Goal: Complete application form

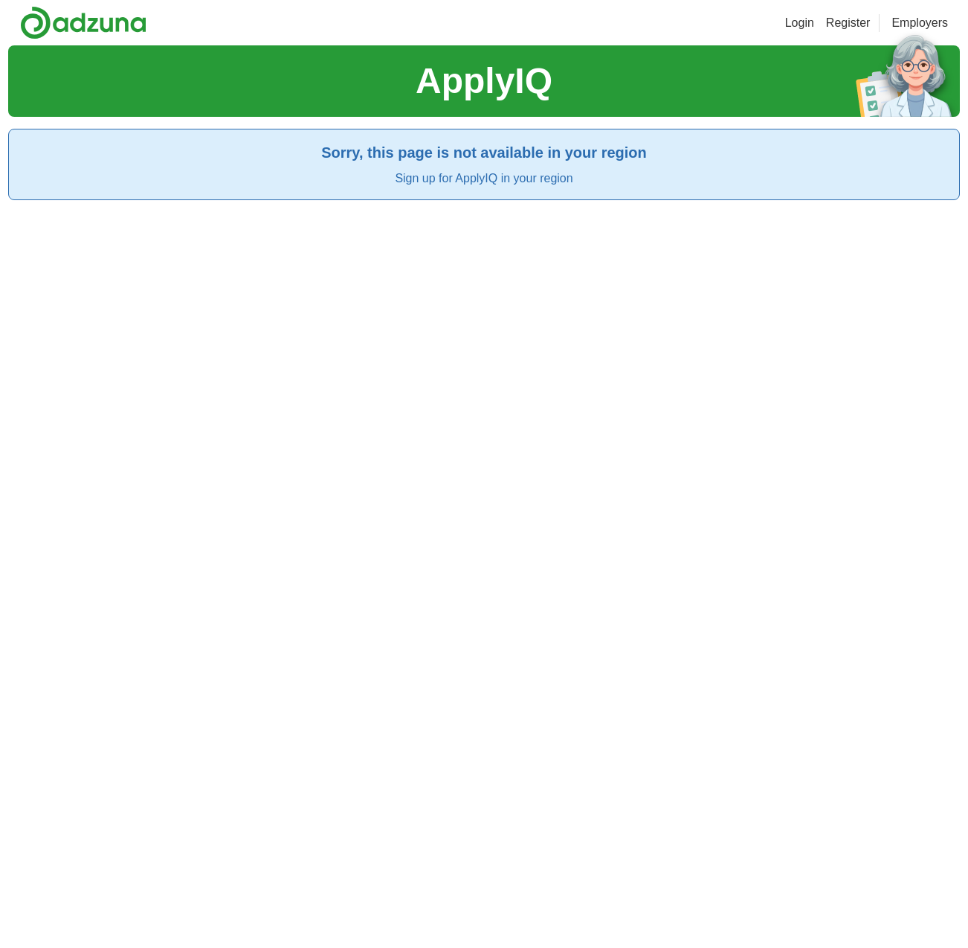
click at [22, 277] on div "ApplyIQ Sorry, this page is not available in your region Sign up for ApplyIQ in…" at bounding box center [484, 519] width 952 height 948
click at [443, 179] on link "Sign up for ApplyIQ in your region" at bounding box center [484, 178] width 178 height 13
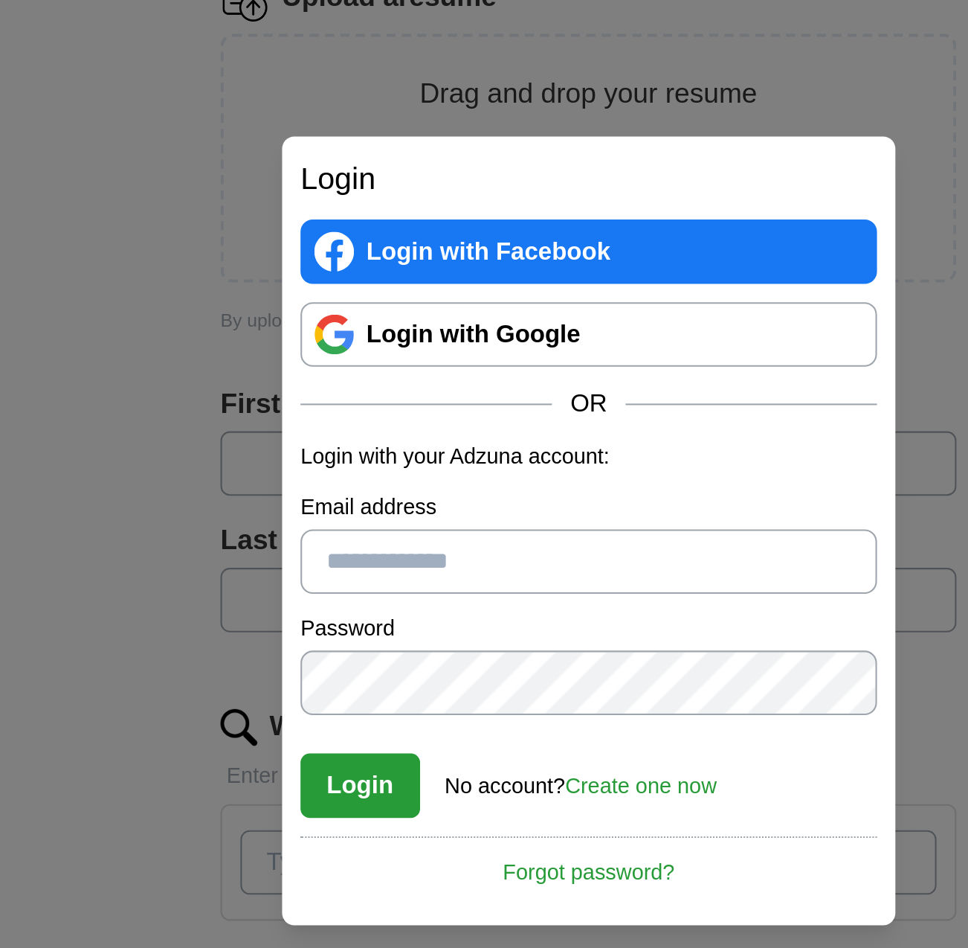
click at [379, 594] on button "Login" at bounding box center [373, 597] width 58 height 31
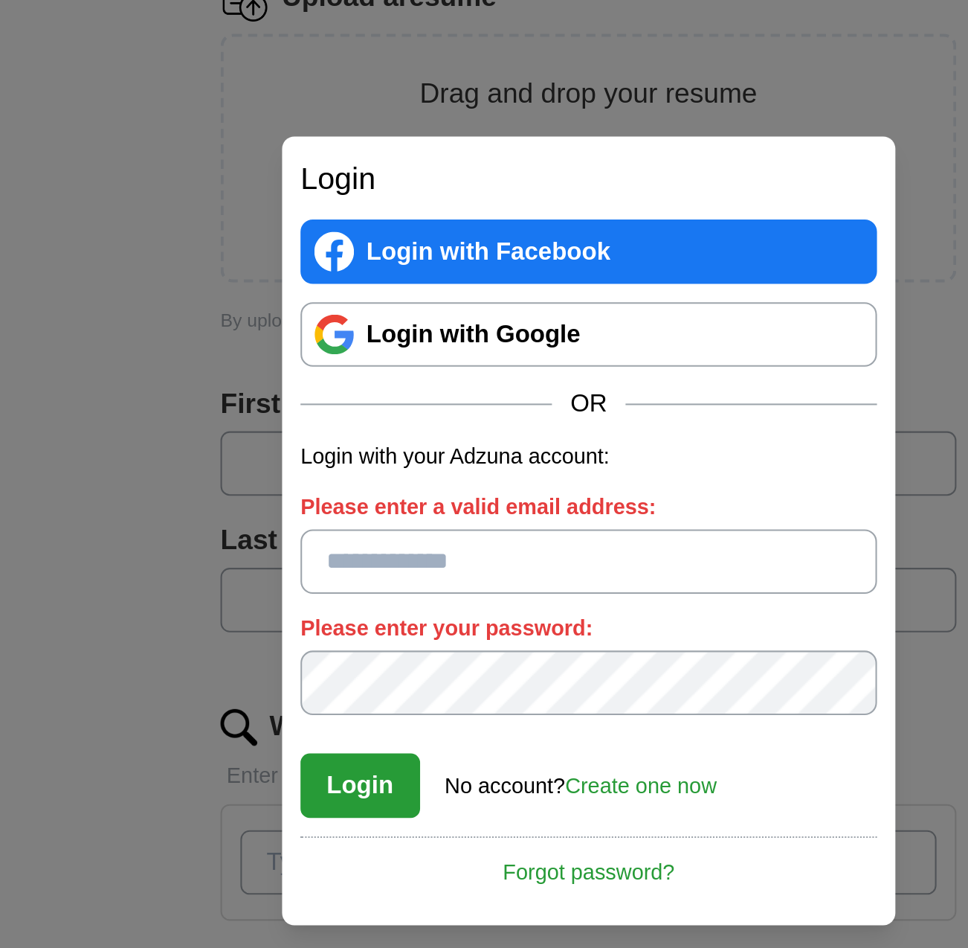
click at [402, 479] on input "Please enter a valid email address:" at bounding box center [484, 488] width 280 height 31
type input "**********"
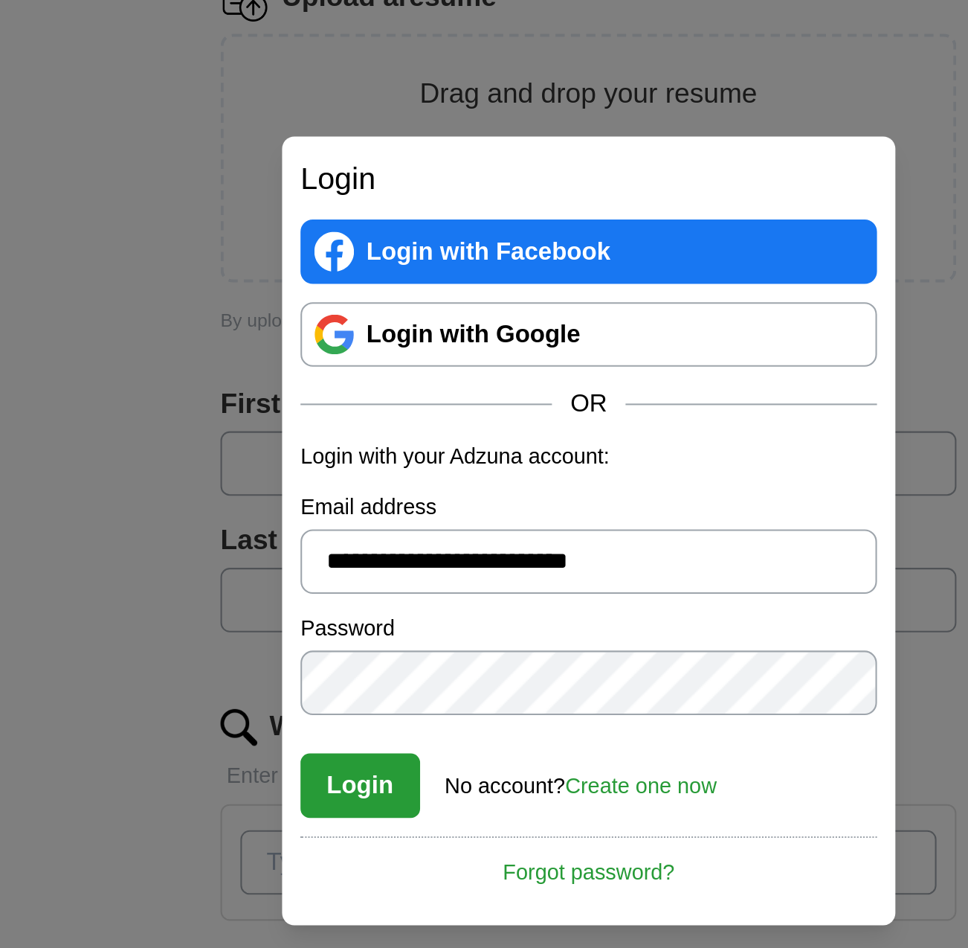
click at [388, 600] on button "Login" at bounding box center [373, 597] width 58 height 31
click at [376, 602] on button "Login" at bounding box center [373, 597] width 58 height 31
click at [404, 378] on link "Login with Google" at bounding box center [484, 378] width 280 height 31
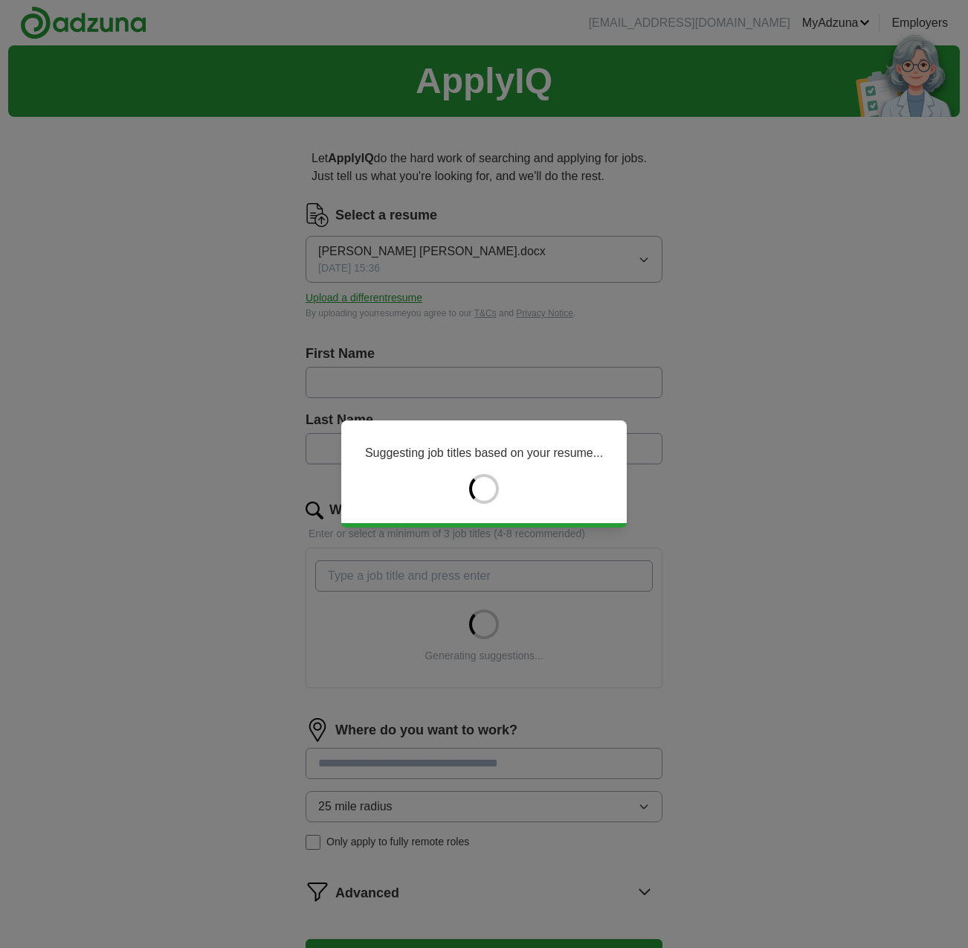
type input "****"
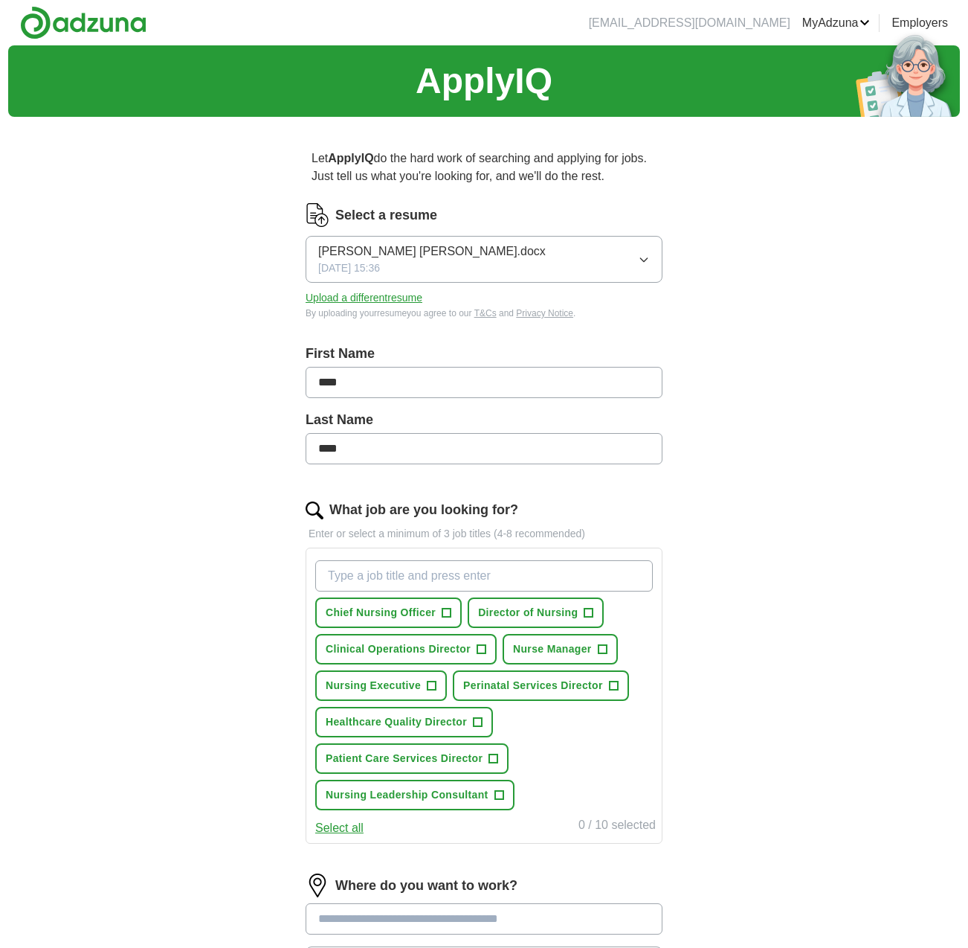
click at [386, 576] on input "What job are you looking for?" at bounding box center [484, 575] width 338 height 31
type input "Director of Nurse Labor and Delivery"
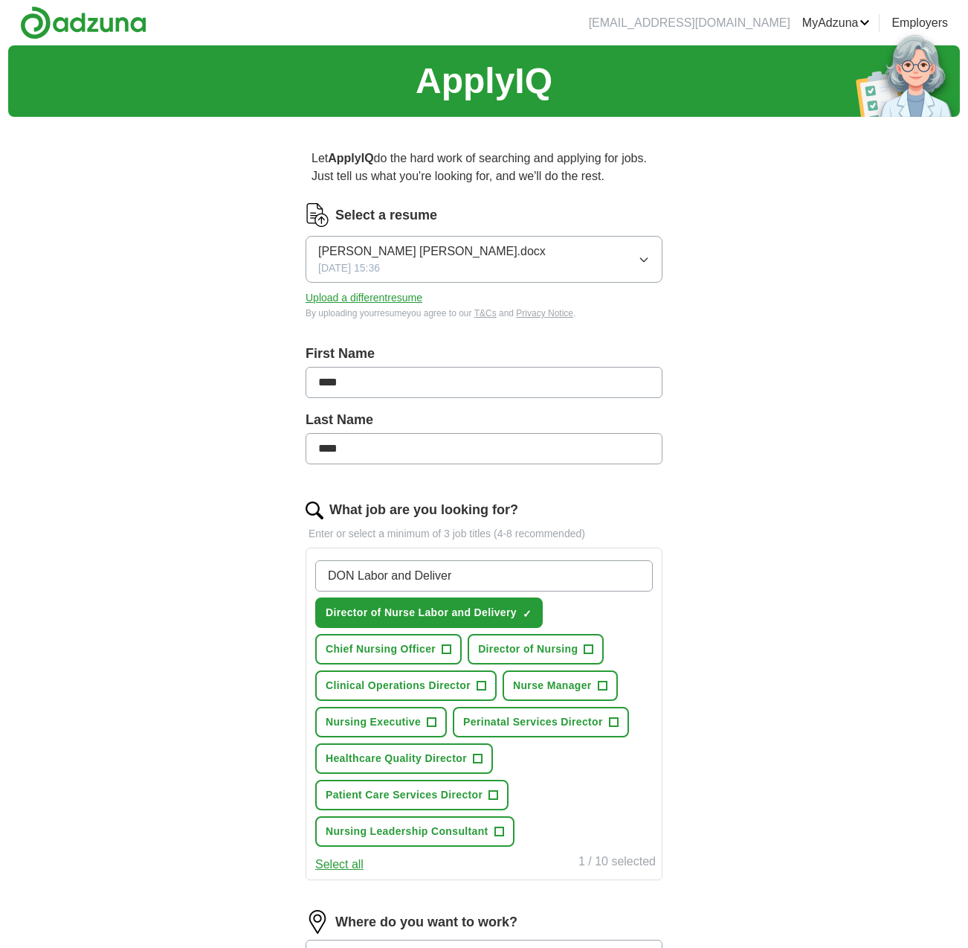
type input "DON Labor and Delivery"
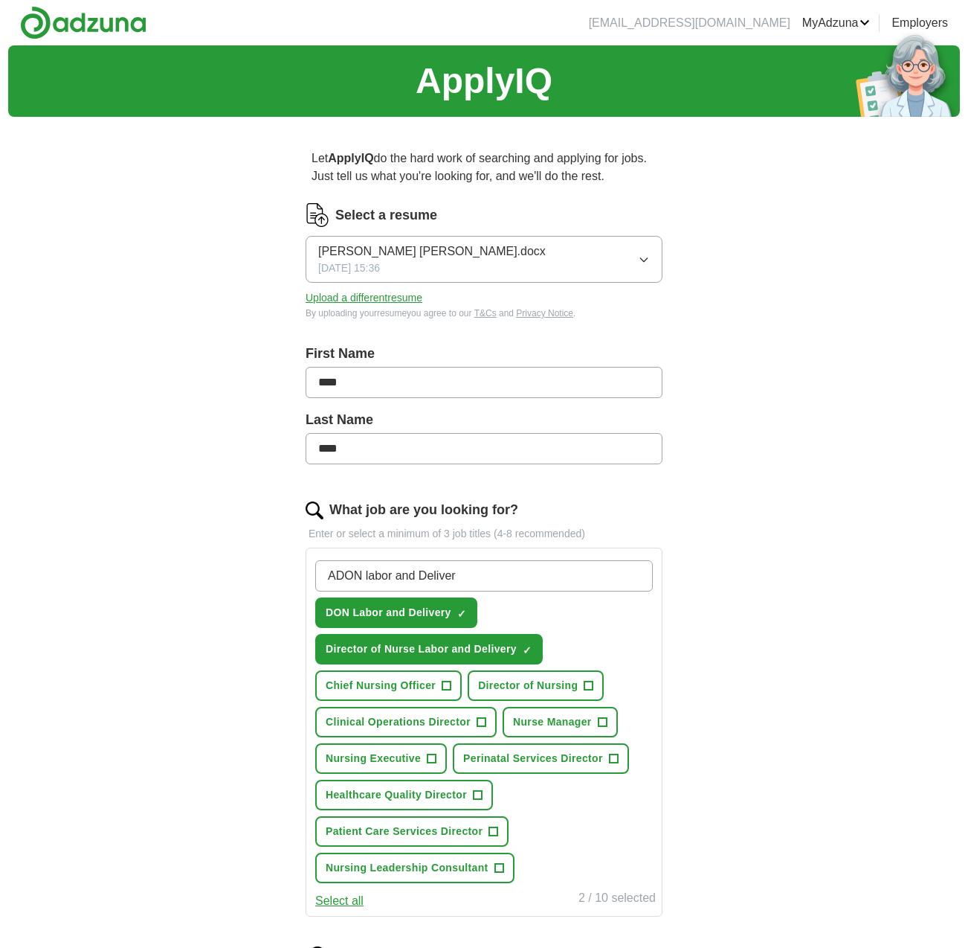
type input "ADON labor and Delivery"
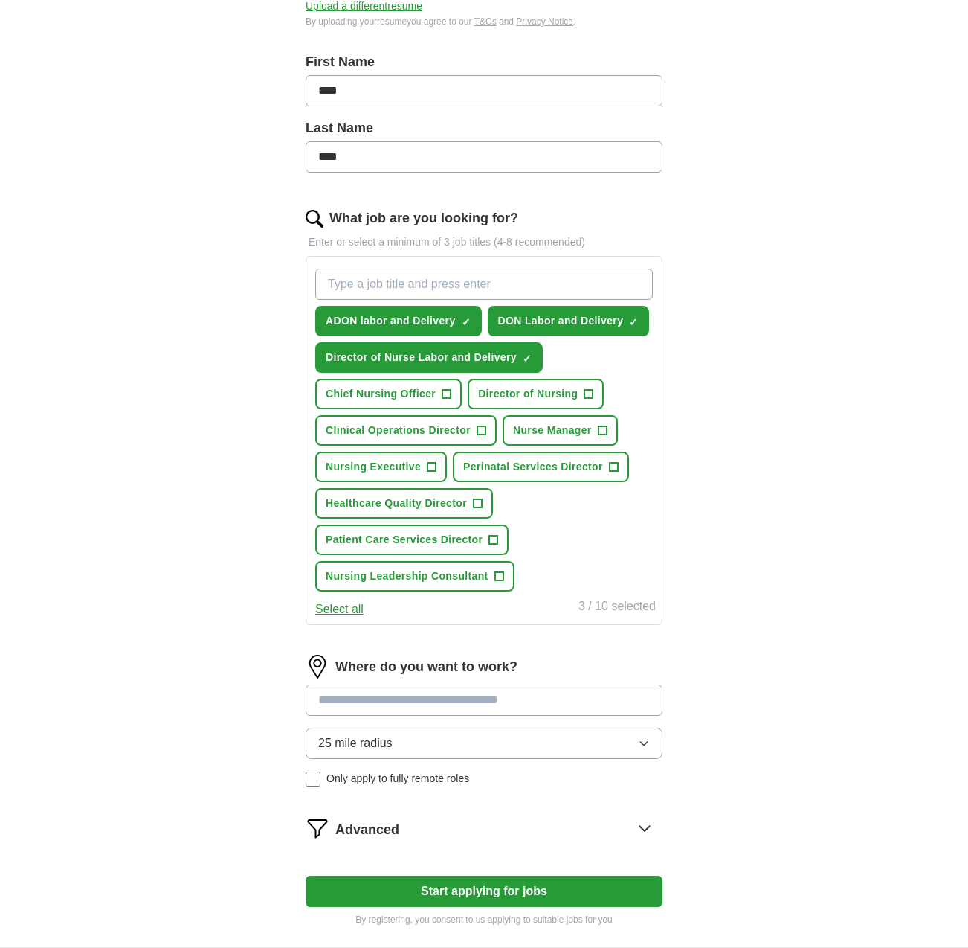
scroll to position [441, 0]
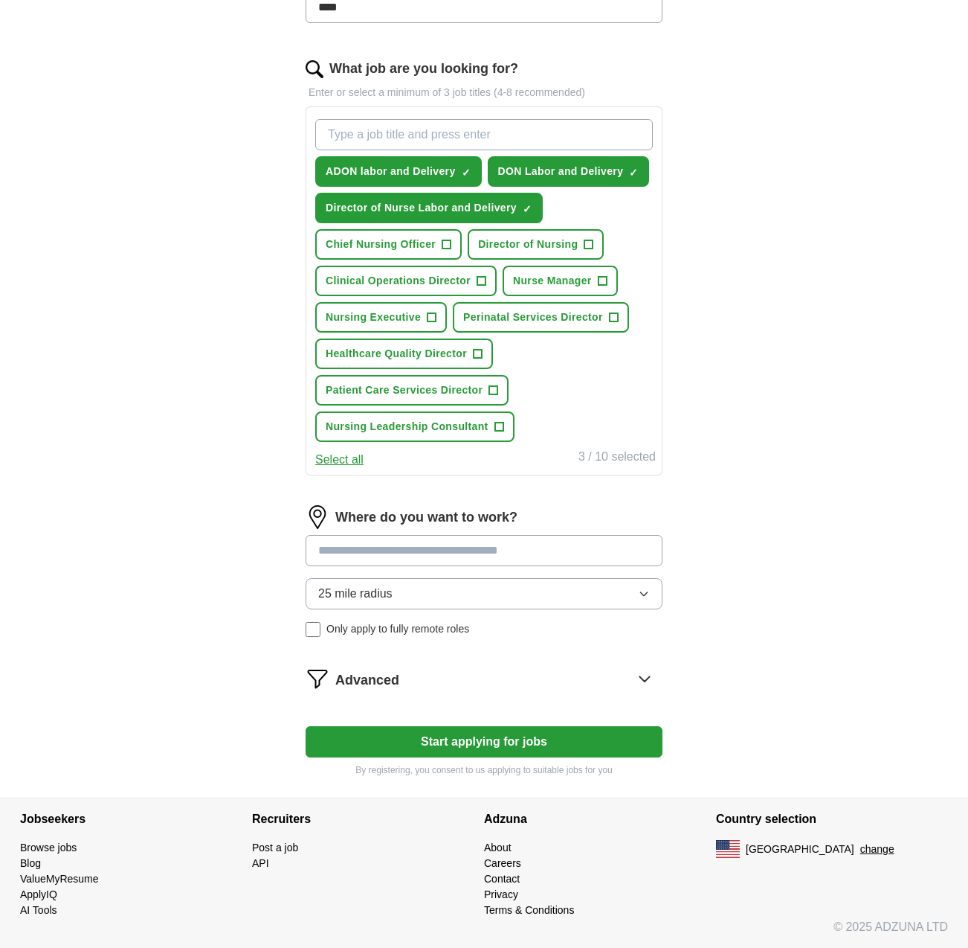
click at [386, 550] on input at bounding box center [484, 550] width 357 height 31
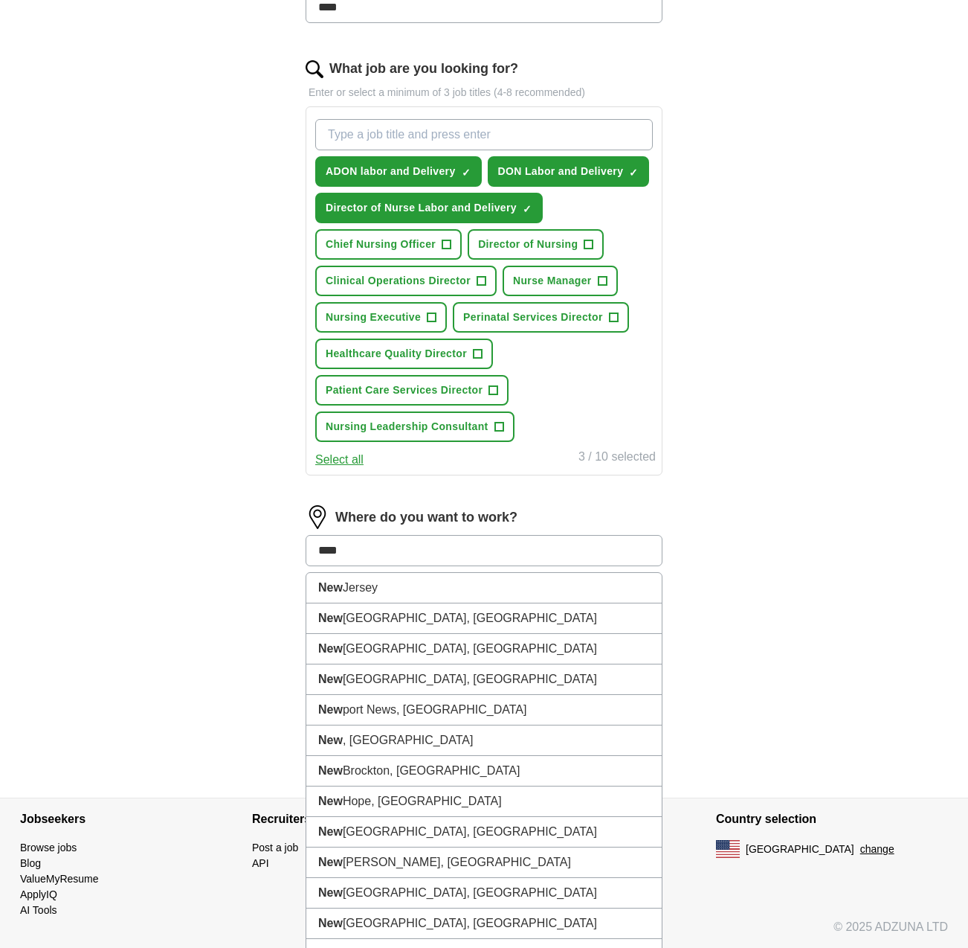
type input "*****"
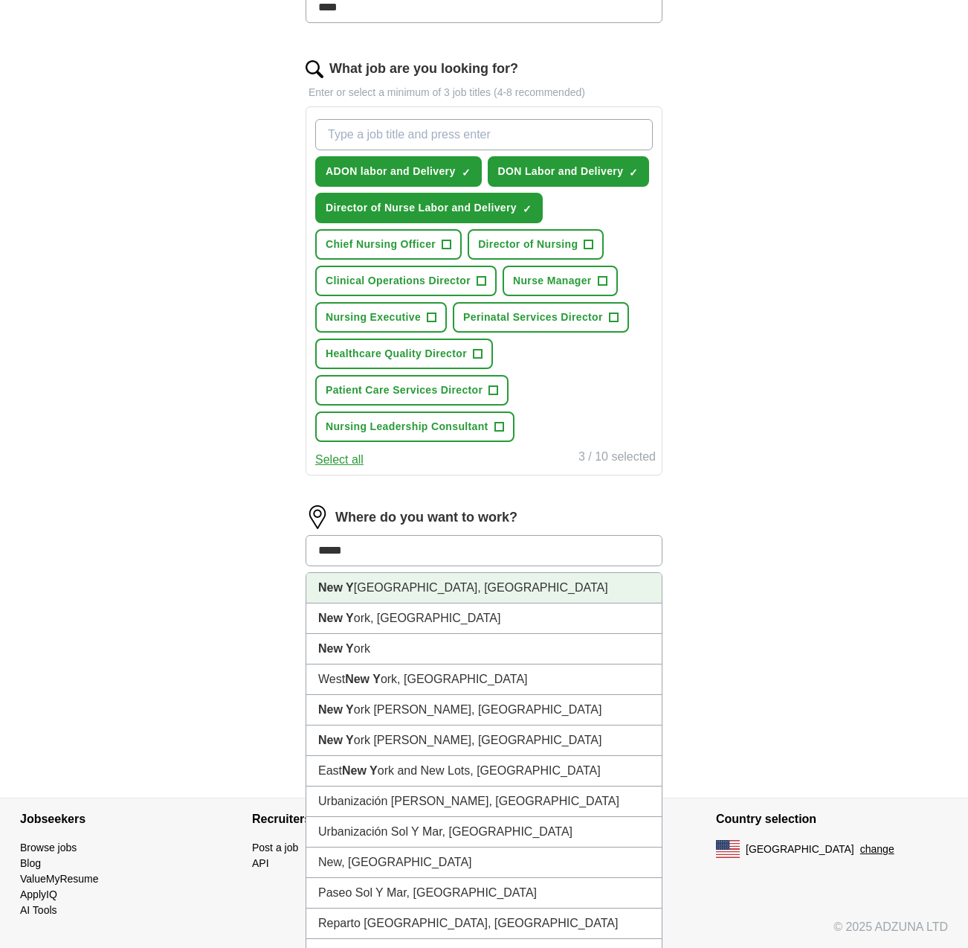
click at [417, 590] on li "New Y [GEOGRAPHIC_DATA], [GEOGRAPHIC_DATA]" at bounding box center [484, 588] width 356 height 30
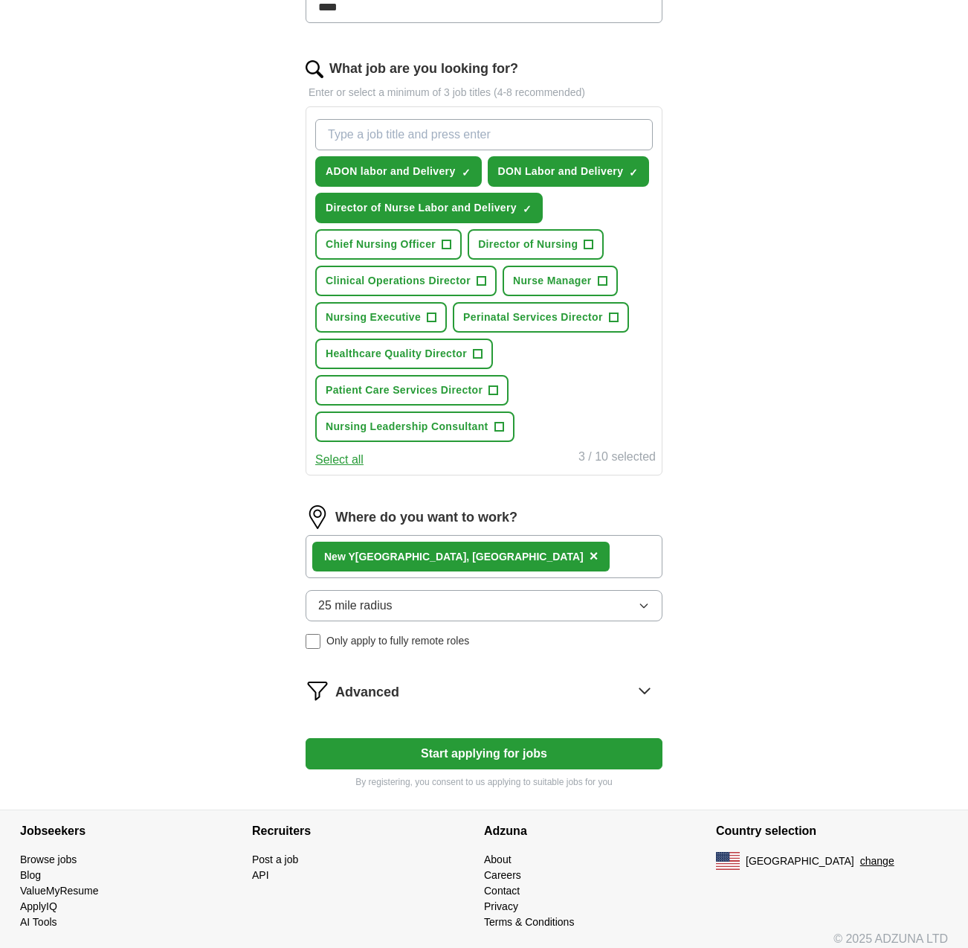
click at [486, 750] on button "Start applying for jobs" at bounding box center [484, 753] width 357 height 31
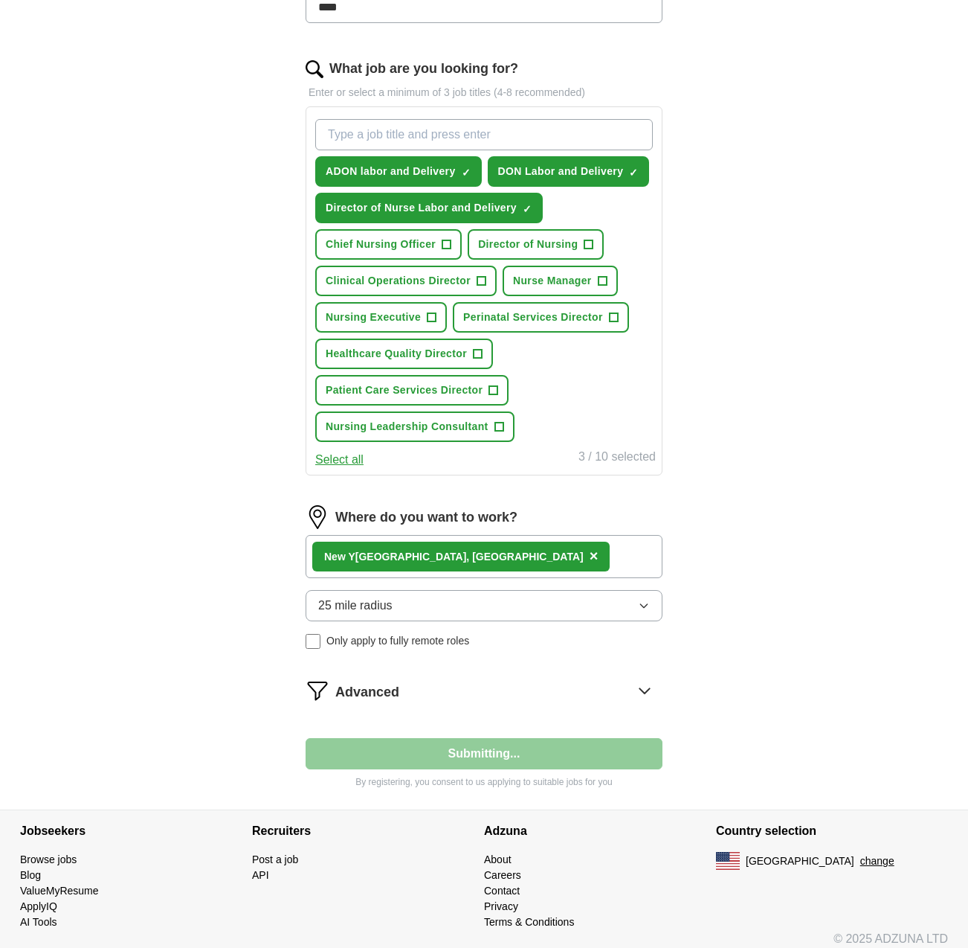
select select "**"
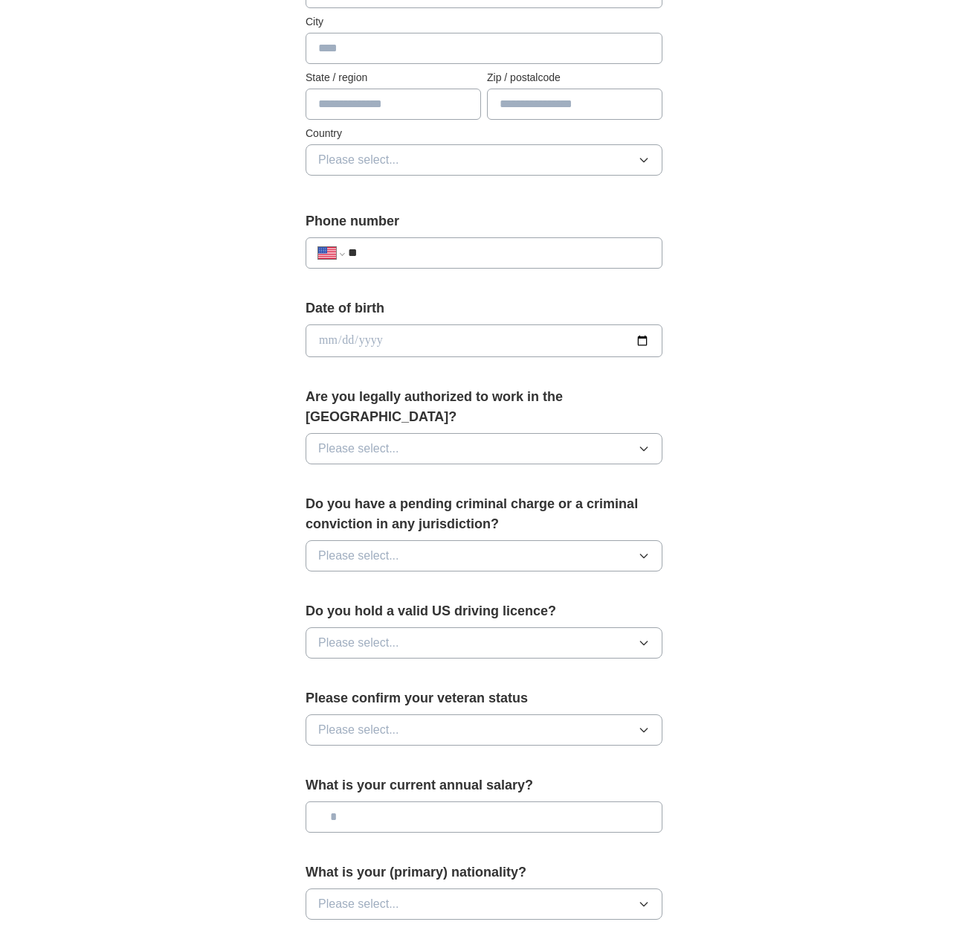
scroll to position [405, 0]
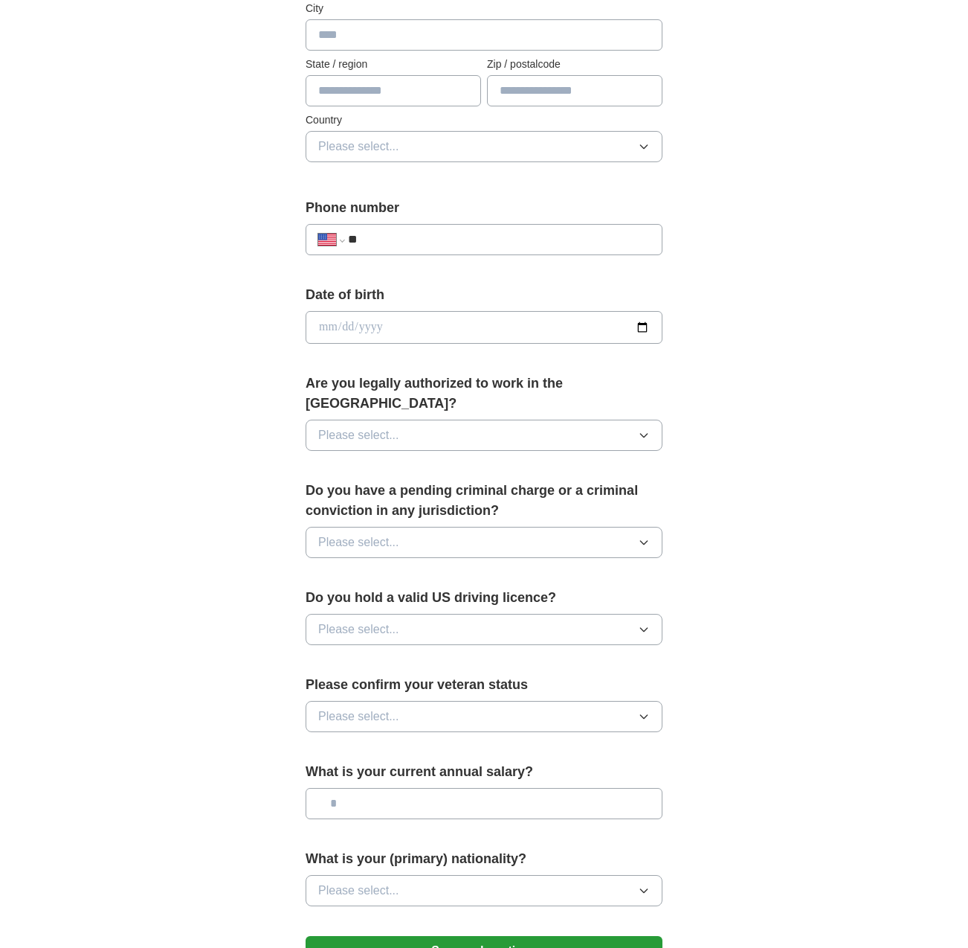
click at [401, 419] on button "Please select..." at bounding box center [484, 434] width 357 height 31
click at [375, 460] on div "Yes" at bounding box center [484, 469] width 332 height 18
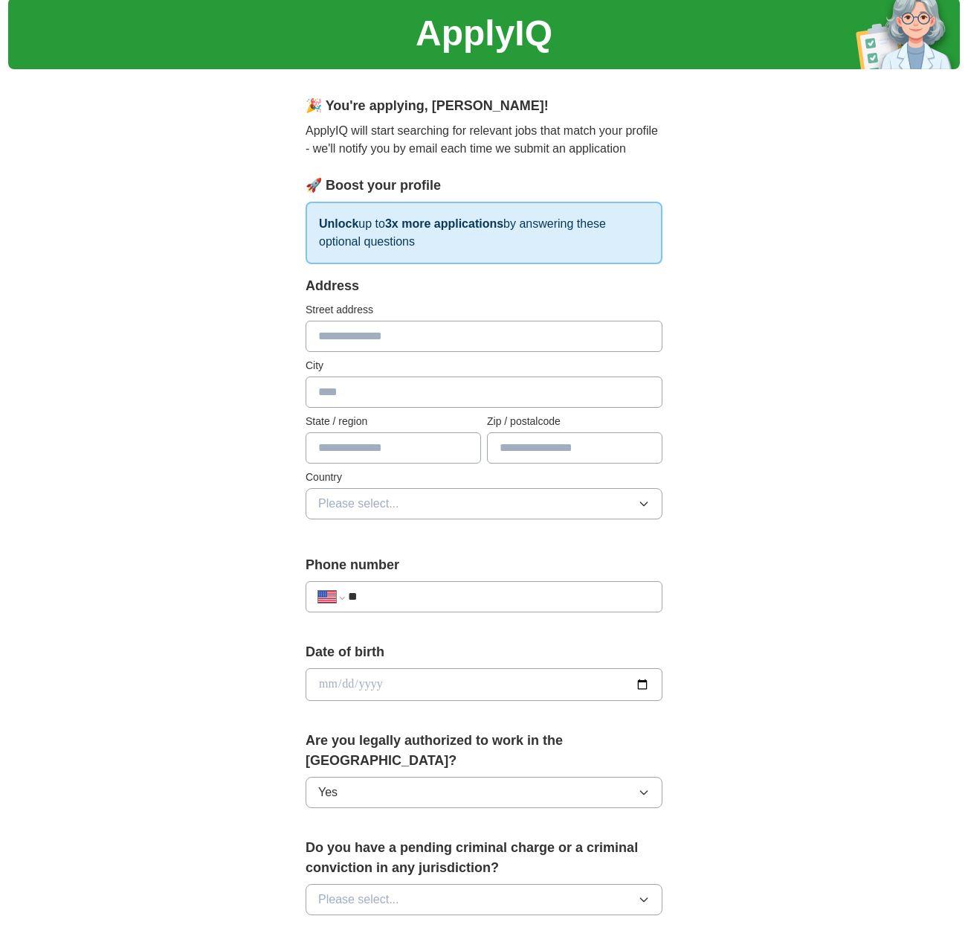
scroll to position [582, 0]
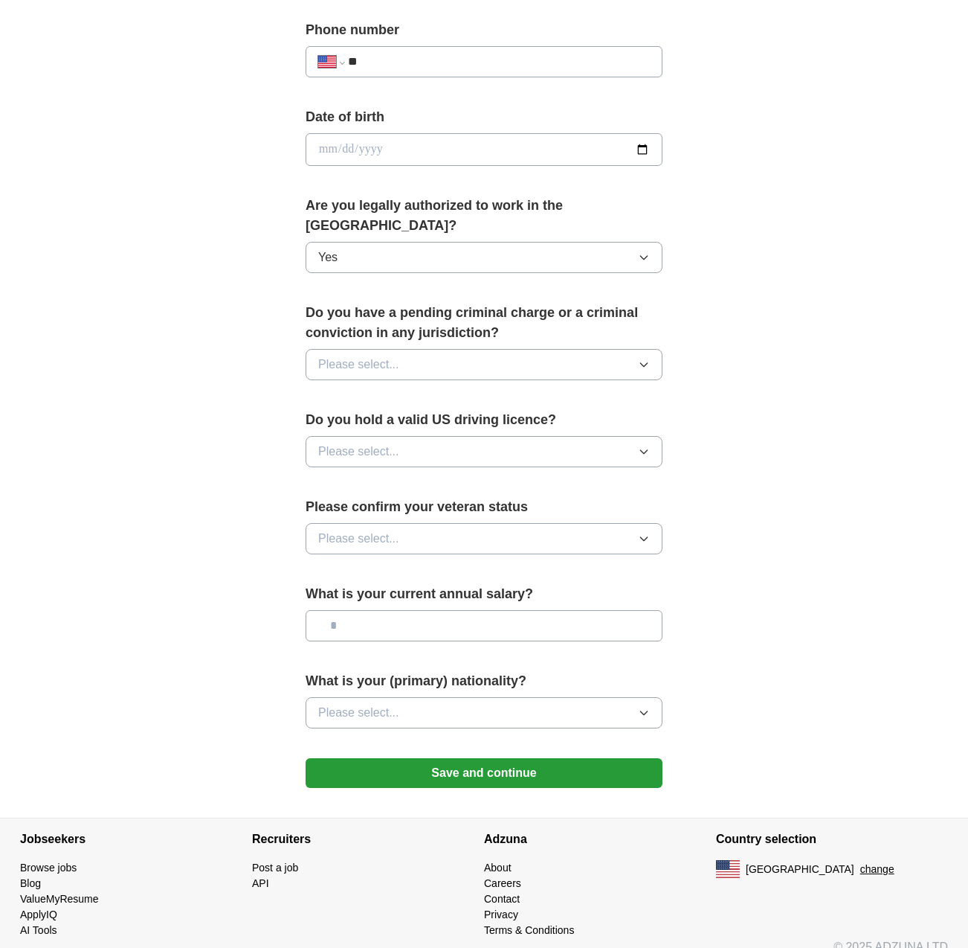
click at [431, 758] on button "Save and continue" at bounding box center [484, 773] width 357 height 30
